Goal: Task Accomplishment & Management: Use online tool/utility

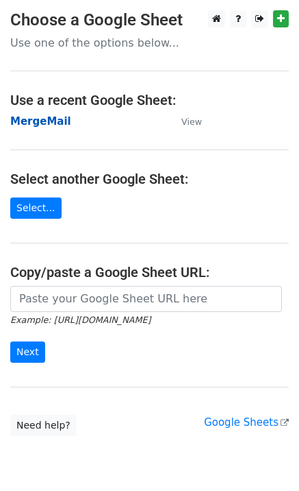
click at [42, 124] on strong "MergeMail" at bounding box center [40, 121] width 61 height 12
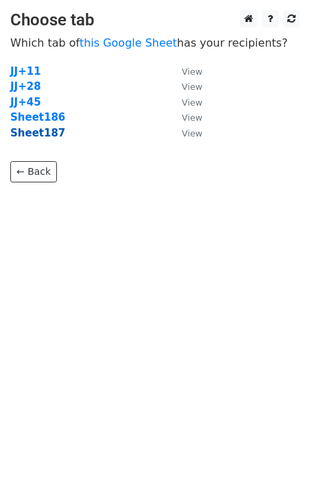
click at [42, 136] on strong "Sheet187" at bounding box center [37, 133] width 55 height 12
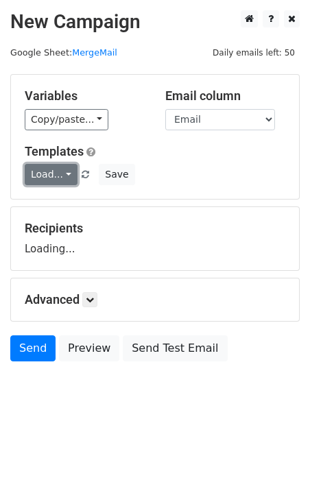
click at [62, 174] on link "Load..." at bounding box center [51, 174] width 53 height 21
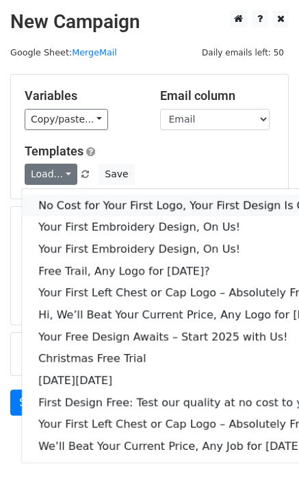
click at [74, 204] on link "No Cost for Your First Logo, Your First Design Is On Us!" at bounding box center [187, 206] width 331 height 22
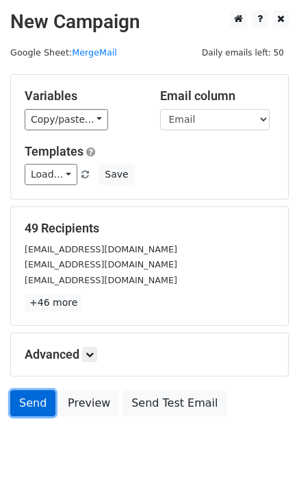
click at [38, 399] on link "Send" at bounding box center [32, 403] width 45 height 26
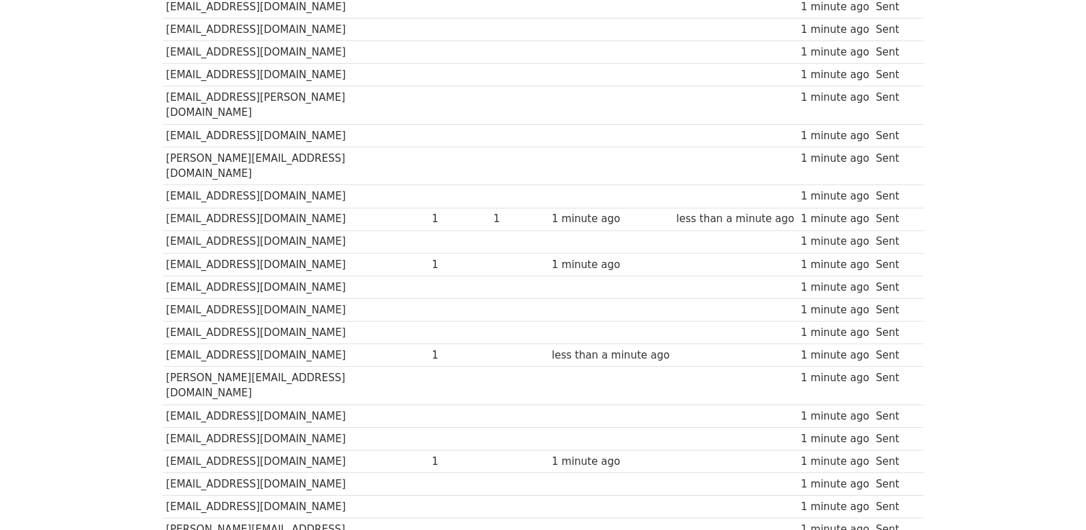
scroll to position [931, 0]
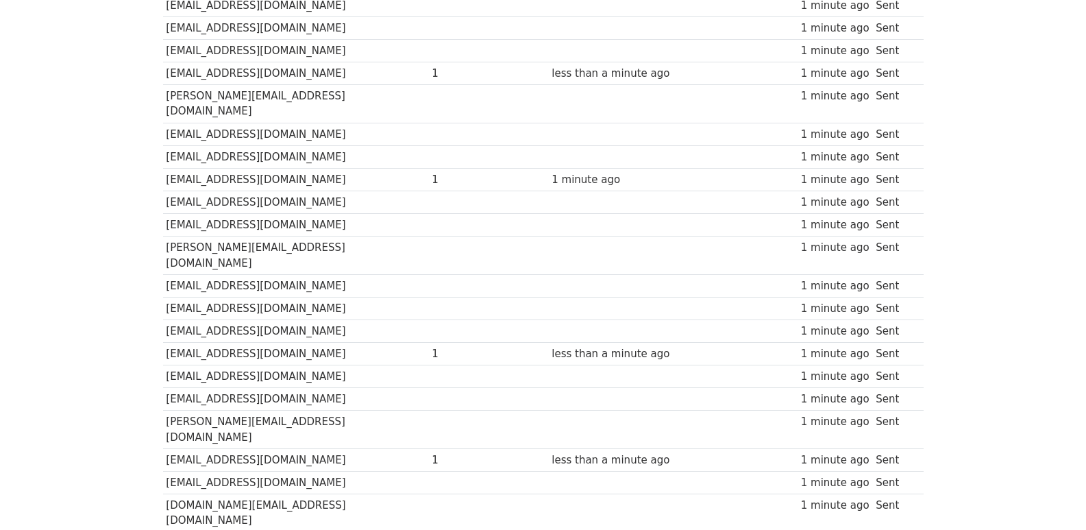
click at [391, 388] on td "novbluee@gmail.com" at bounding box center [296, 399] width 266 height 23
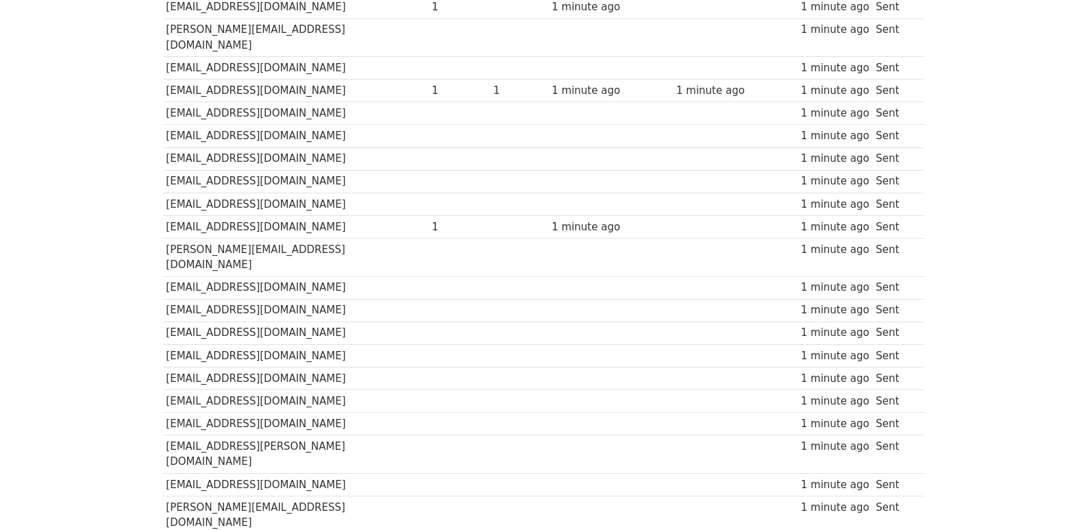
scroll to position [0, 0]
